Goal: Task Accomplishment & Management: Complete application form

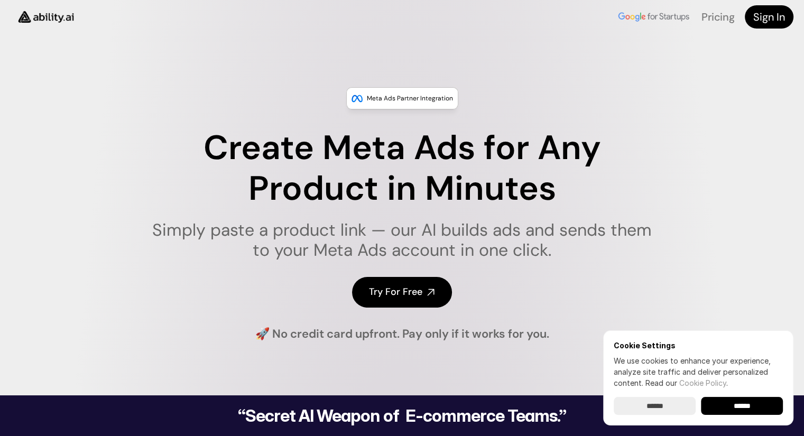
click at [741, 408] on input "******" at bounding box center [742, 406] width 82 height 18
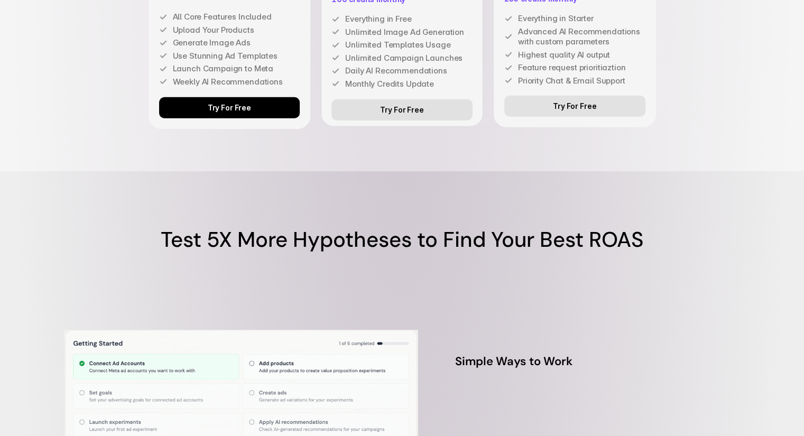
scroll to position [3067, 0]
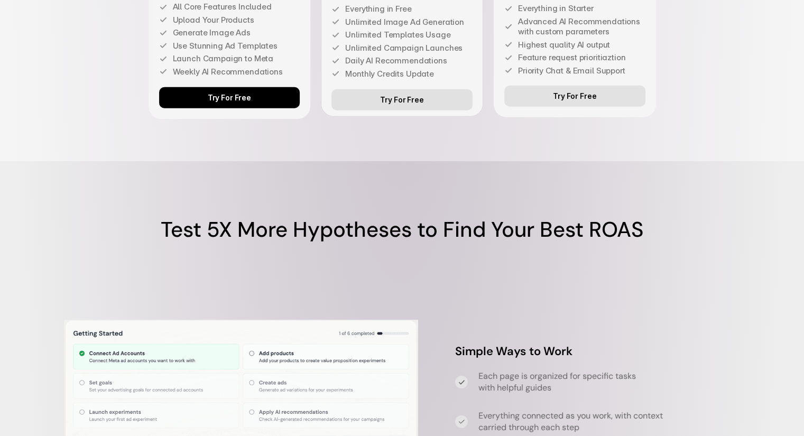
click at [238, 103] on p "Try For Free" at bounding box center [229, 98] width 43 height 9
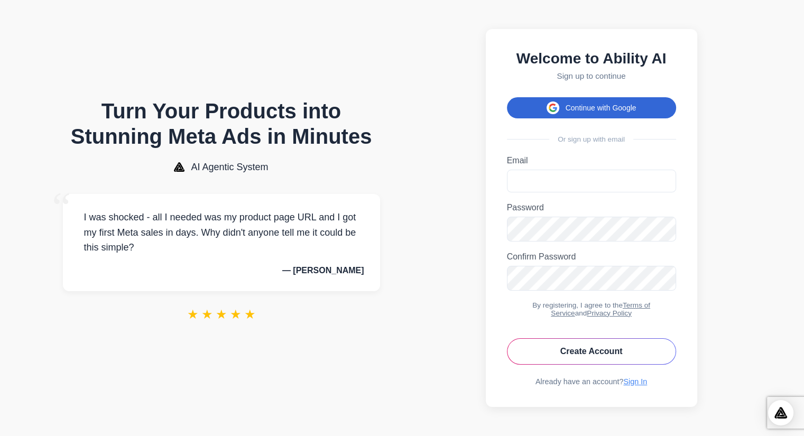
click at [594, 108] on button "Continue with Google" at bounding box center [591, 107] width 169 height 21
